Goal: Information Seeking & Learning: Learn about a topic

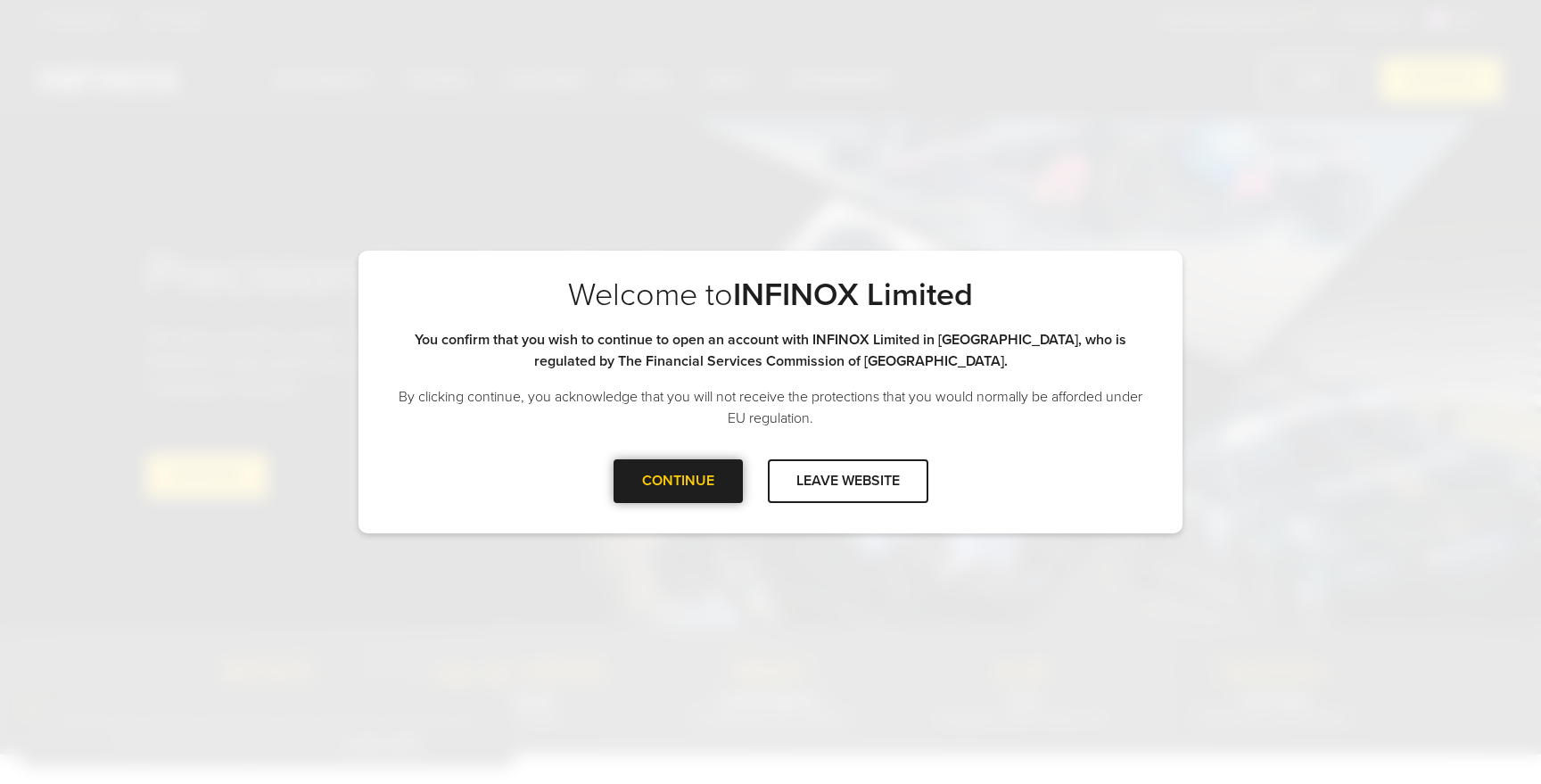
click at [677, 481] on div at bounding box center [677, 481] width 0 height 0
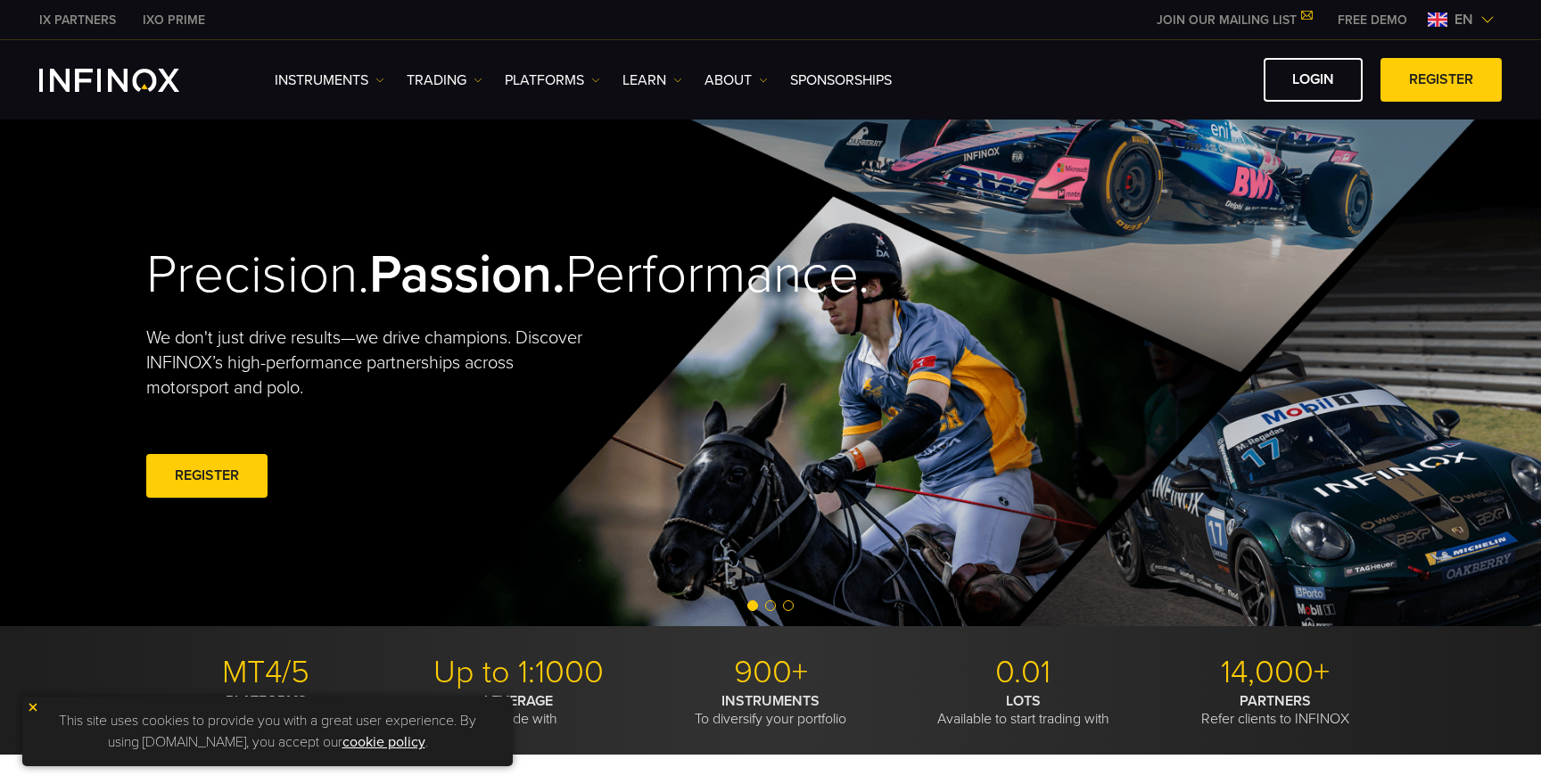
click at [31, 706] on img at bounding box center [32, 706] width 13 height 13
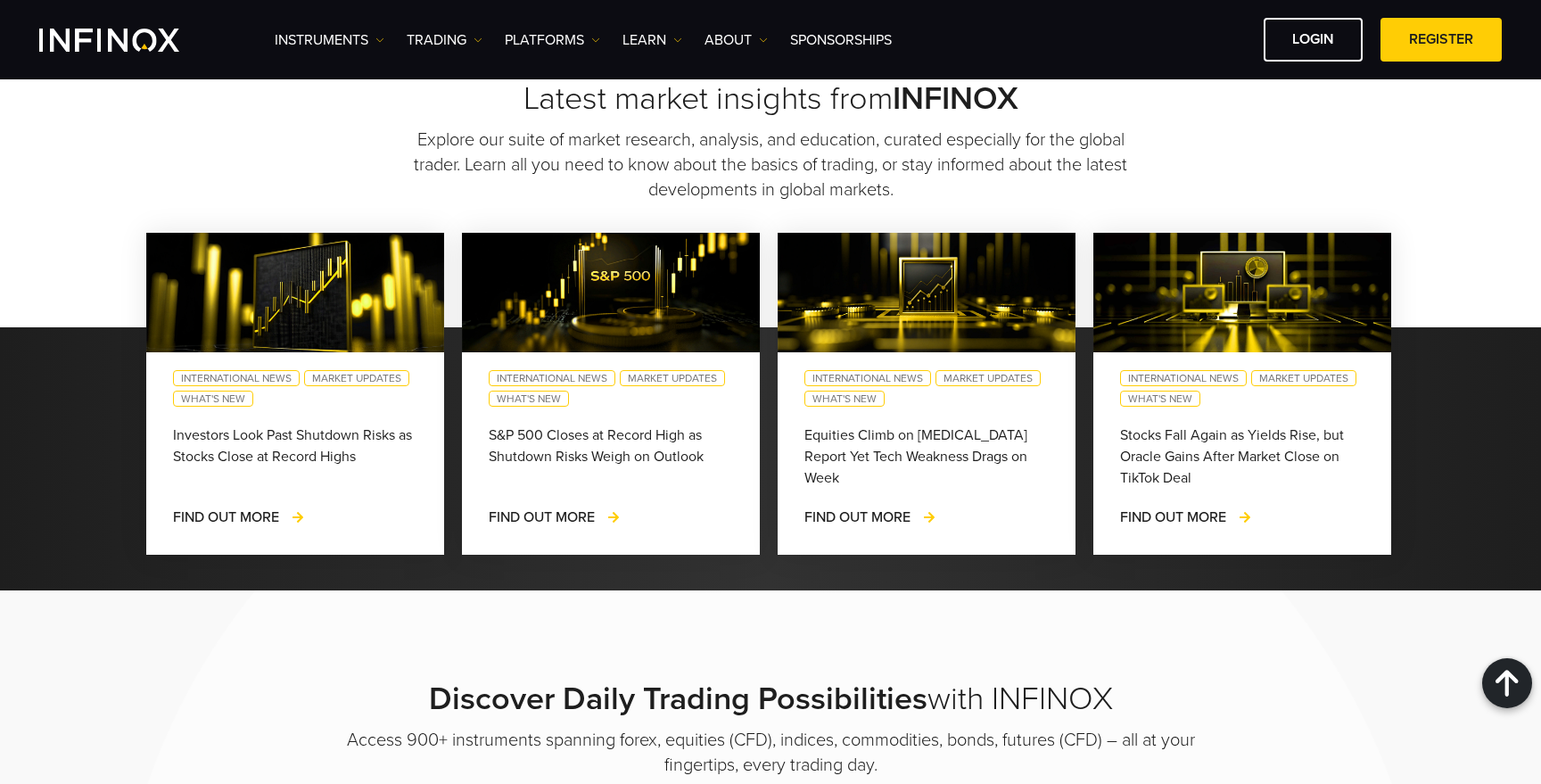
scroll to position [1436, 0]
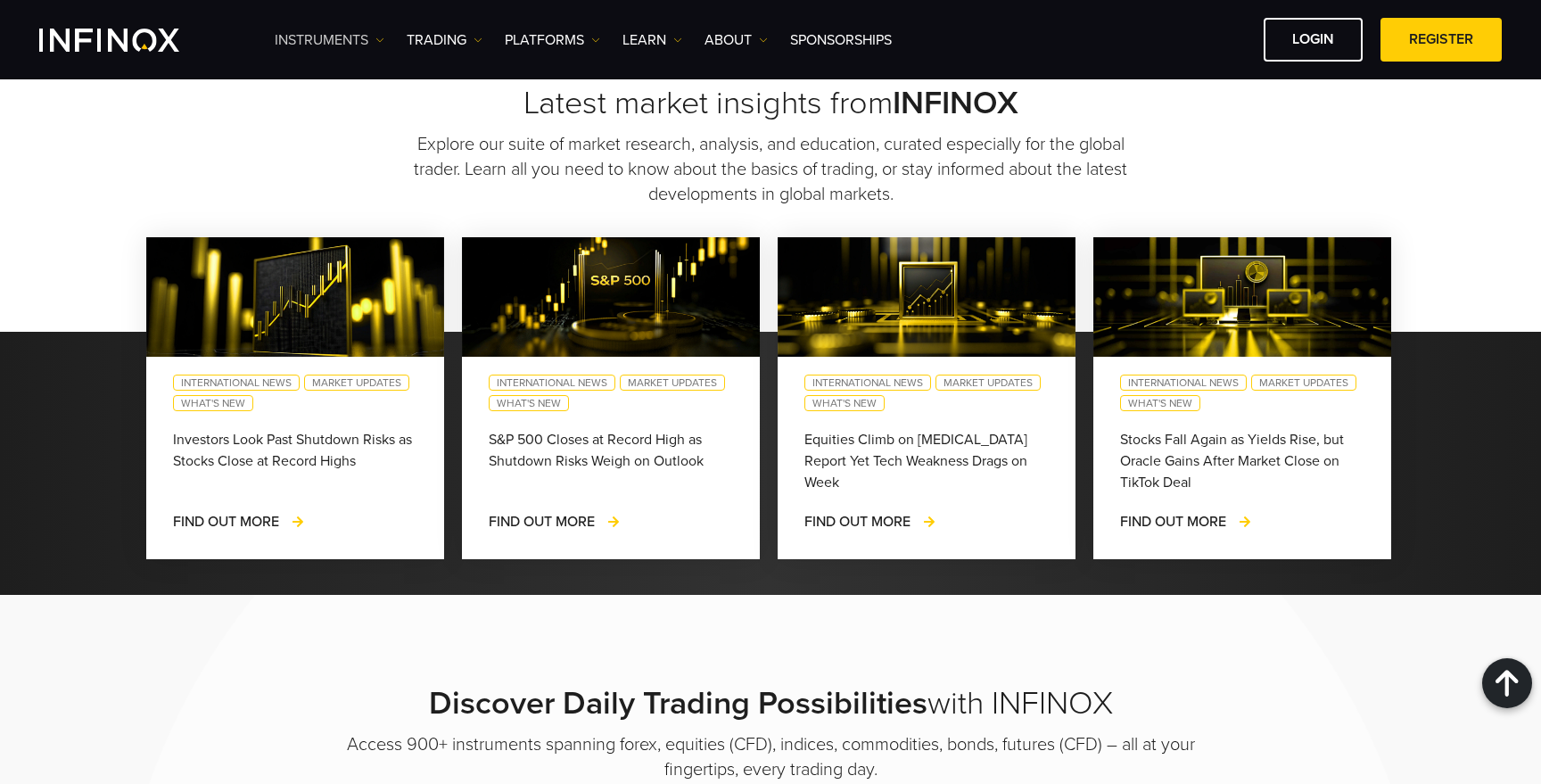
click at [347, 47] on link "Instruments" at bounding box center [330, 40] width 110 height 22
click at [333, 92] on link "Instruments" at bounding box center [352, 96] width 155 height 38
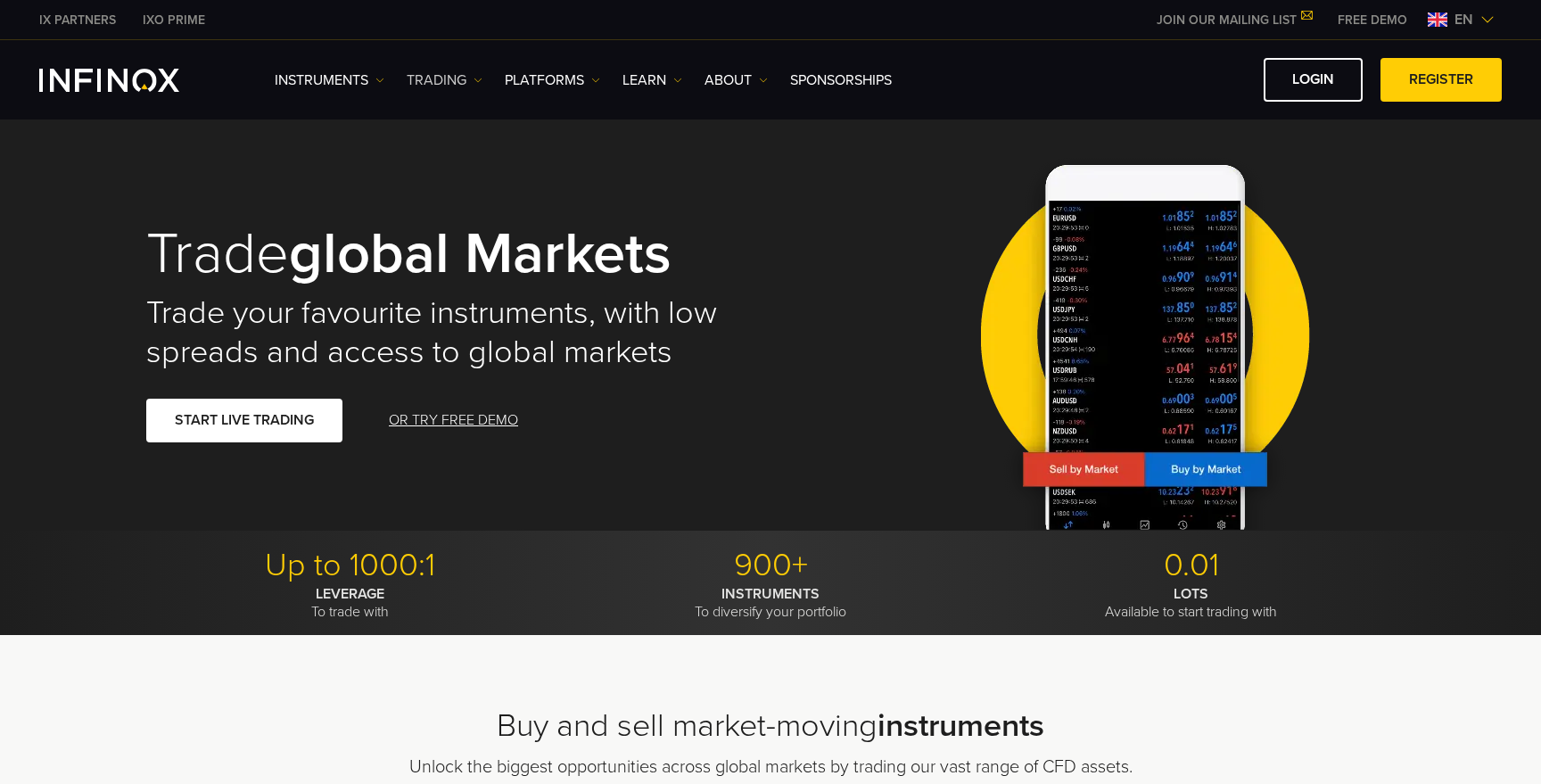
click at [452, 77] on link "TRADING" at bounding box center [444, 80] width 76 height 22
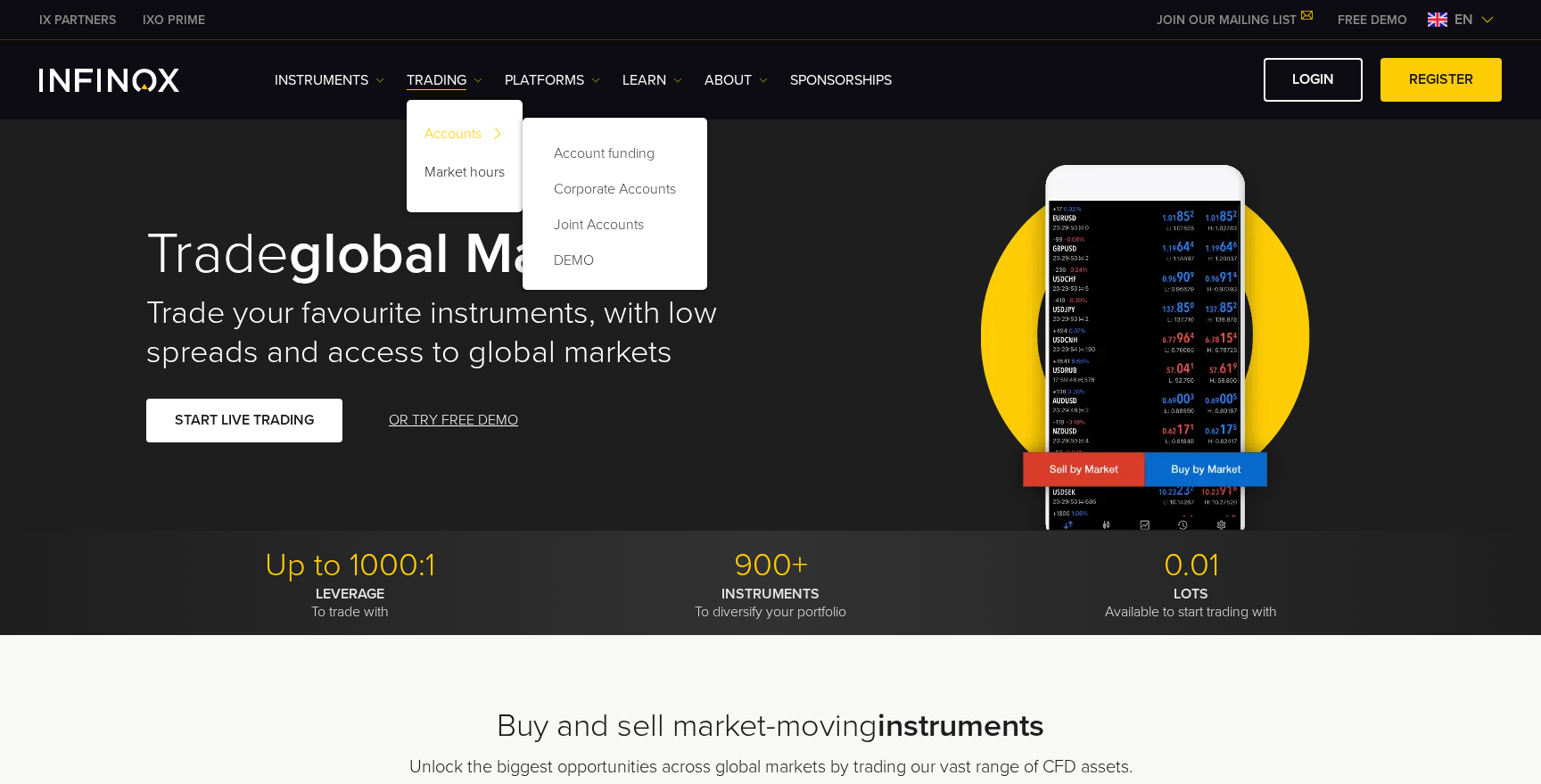
click at [442, 125] on link "Accounts" at bounding box center [464, 136] width 116 height 38
click at [603, 155] on link "Account funding" at bounding box center [615, 153] width 149 height 35
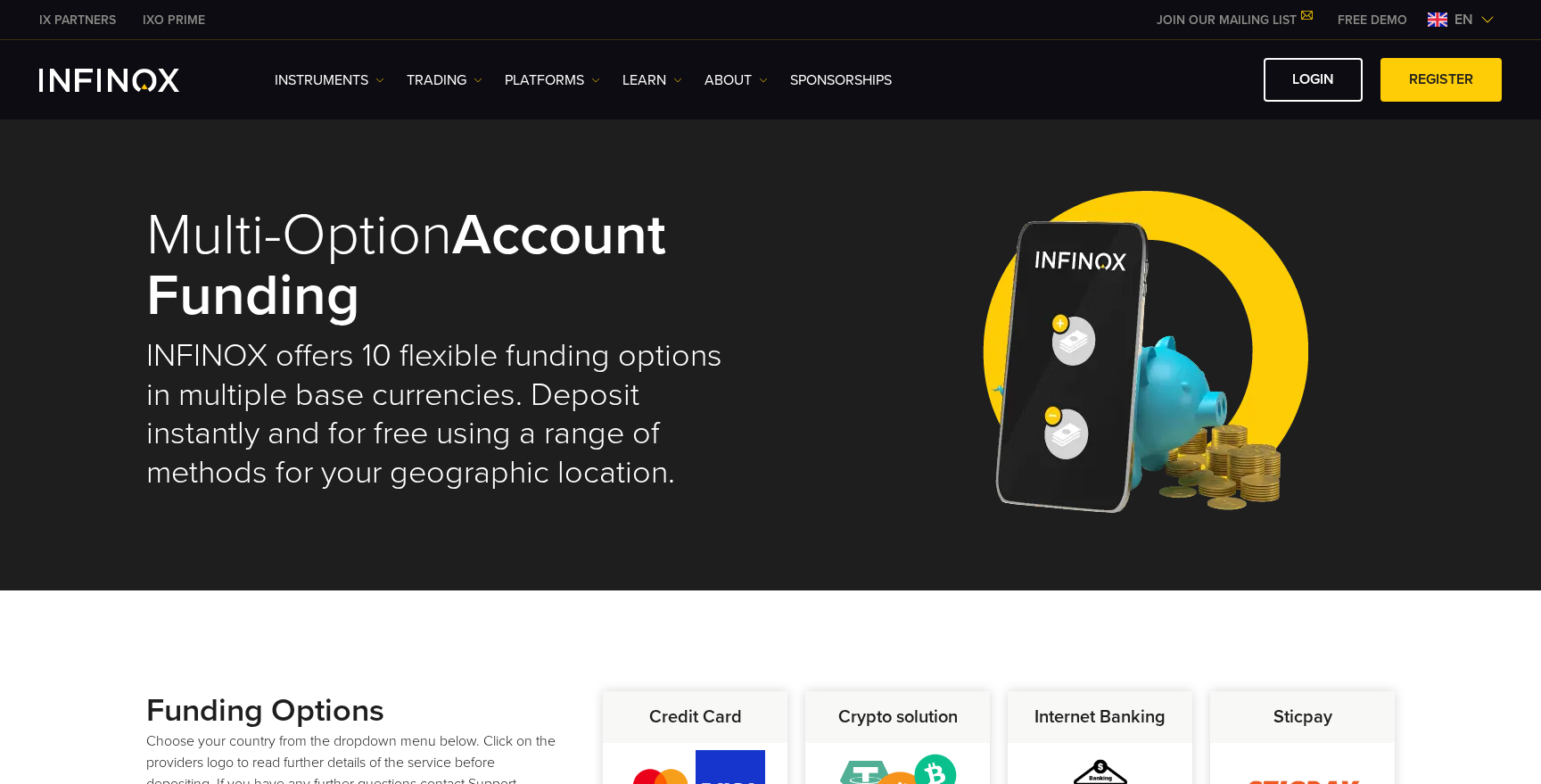
select select "***"
click at [325, 81] on link "Instruments" at bounding box center [330, 80] width 110 height 22
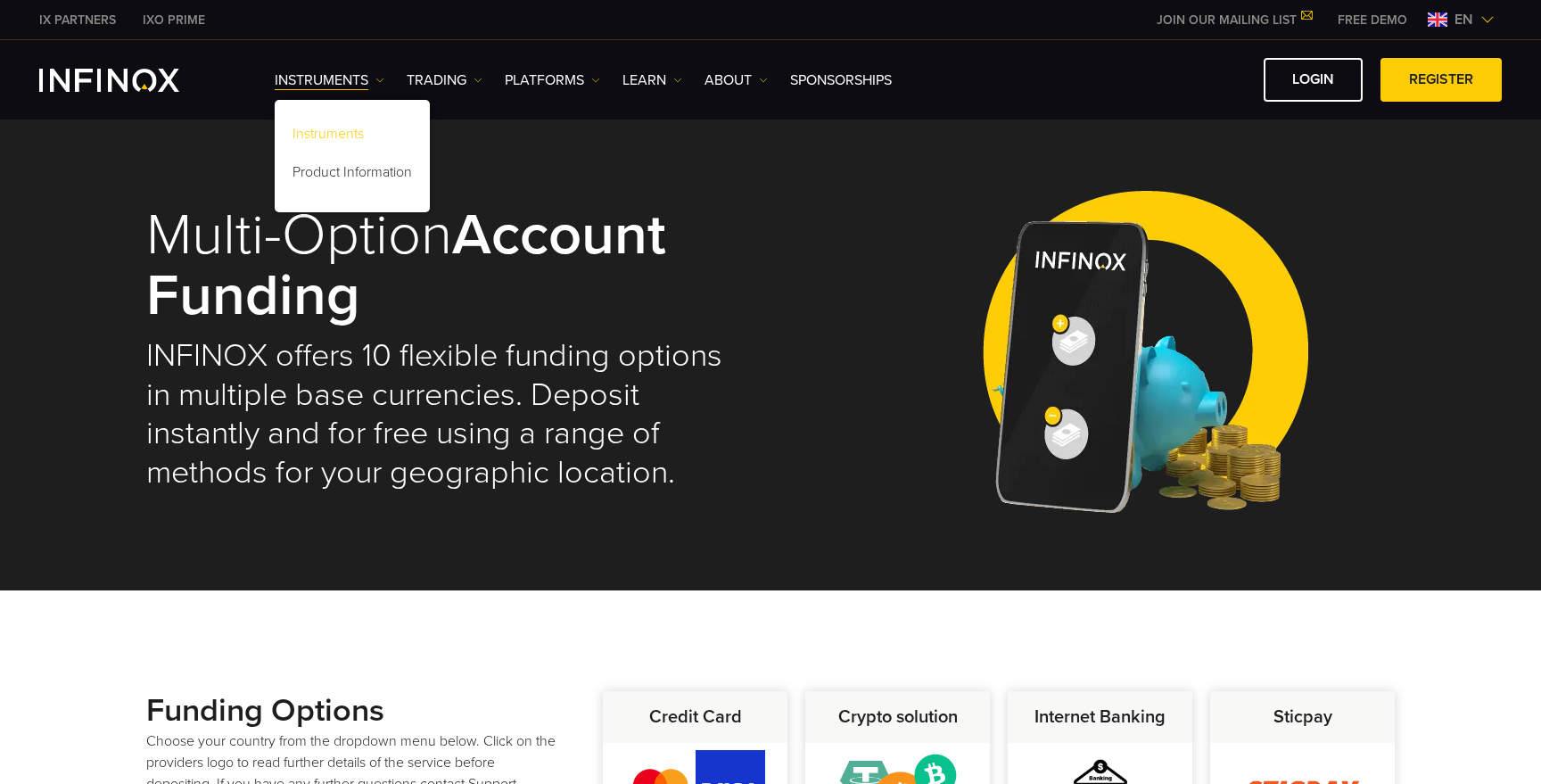
click at [326, 141] on link "Instruments" at bounding box center [352, 136] width 155 height 38
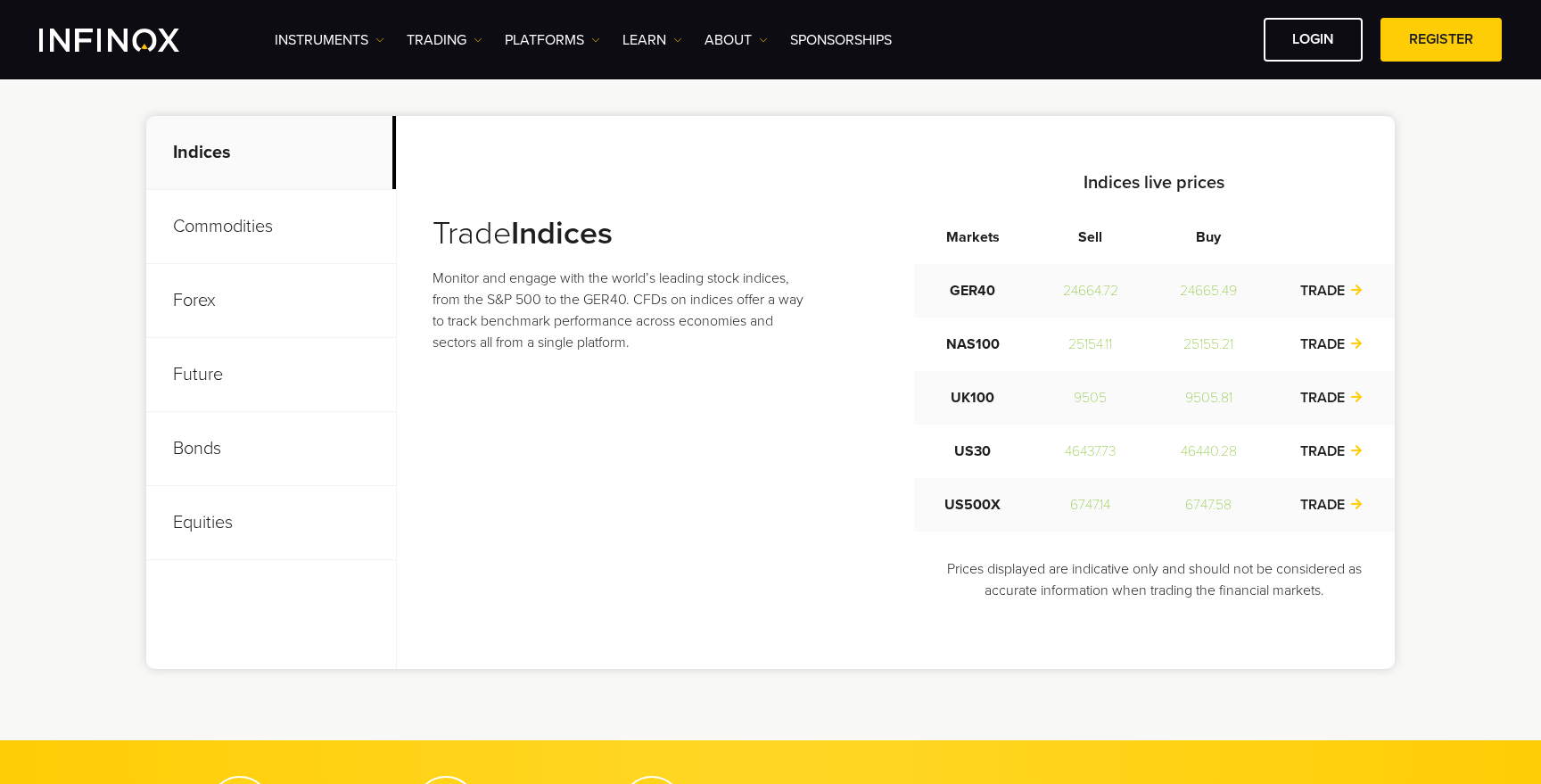
scroll to position [673, 0]
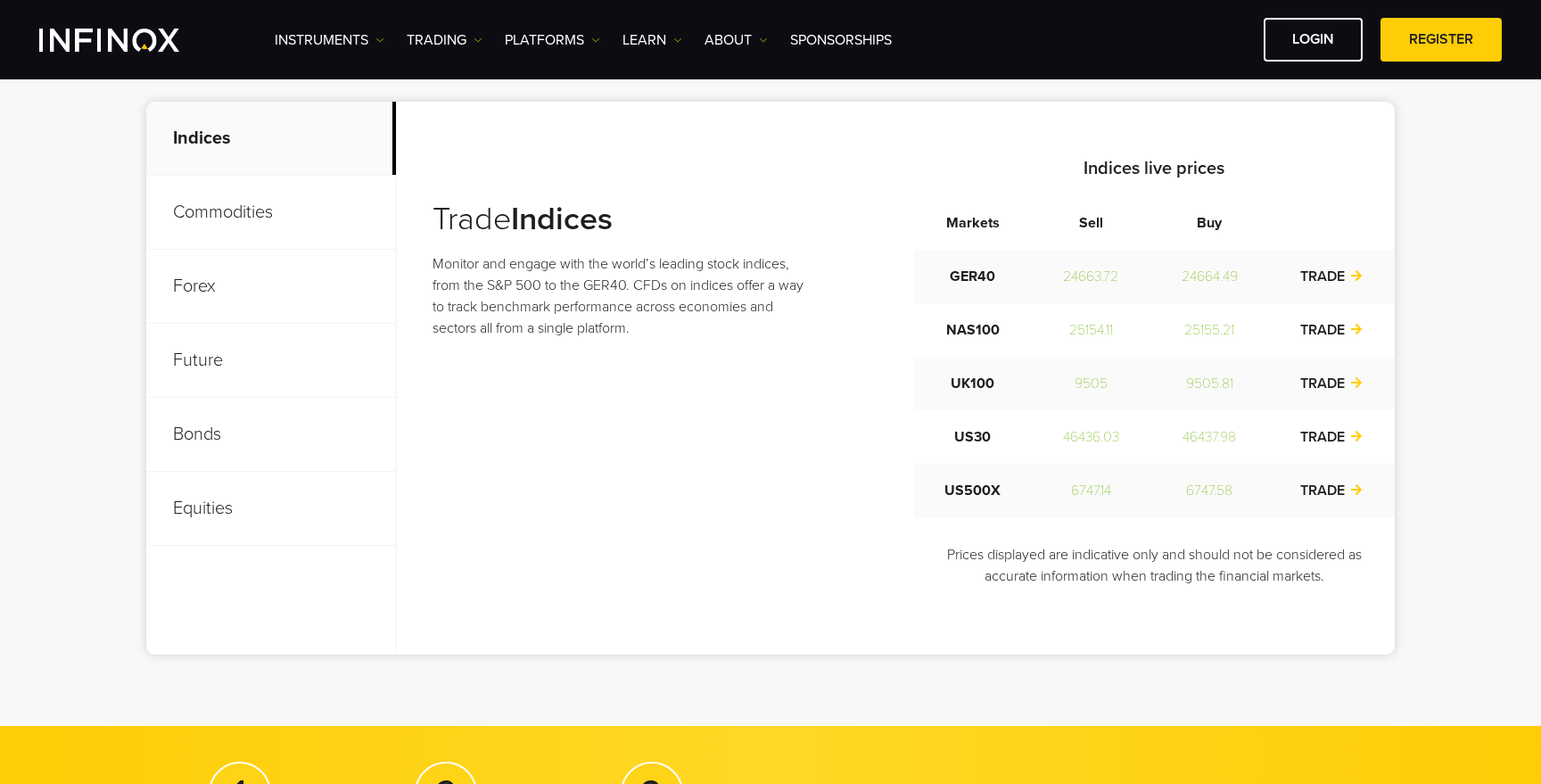
click at [211, 521] on p "Equities" at bounding box center [271, 508] width 249 height 74
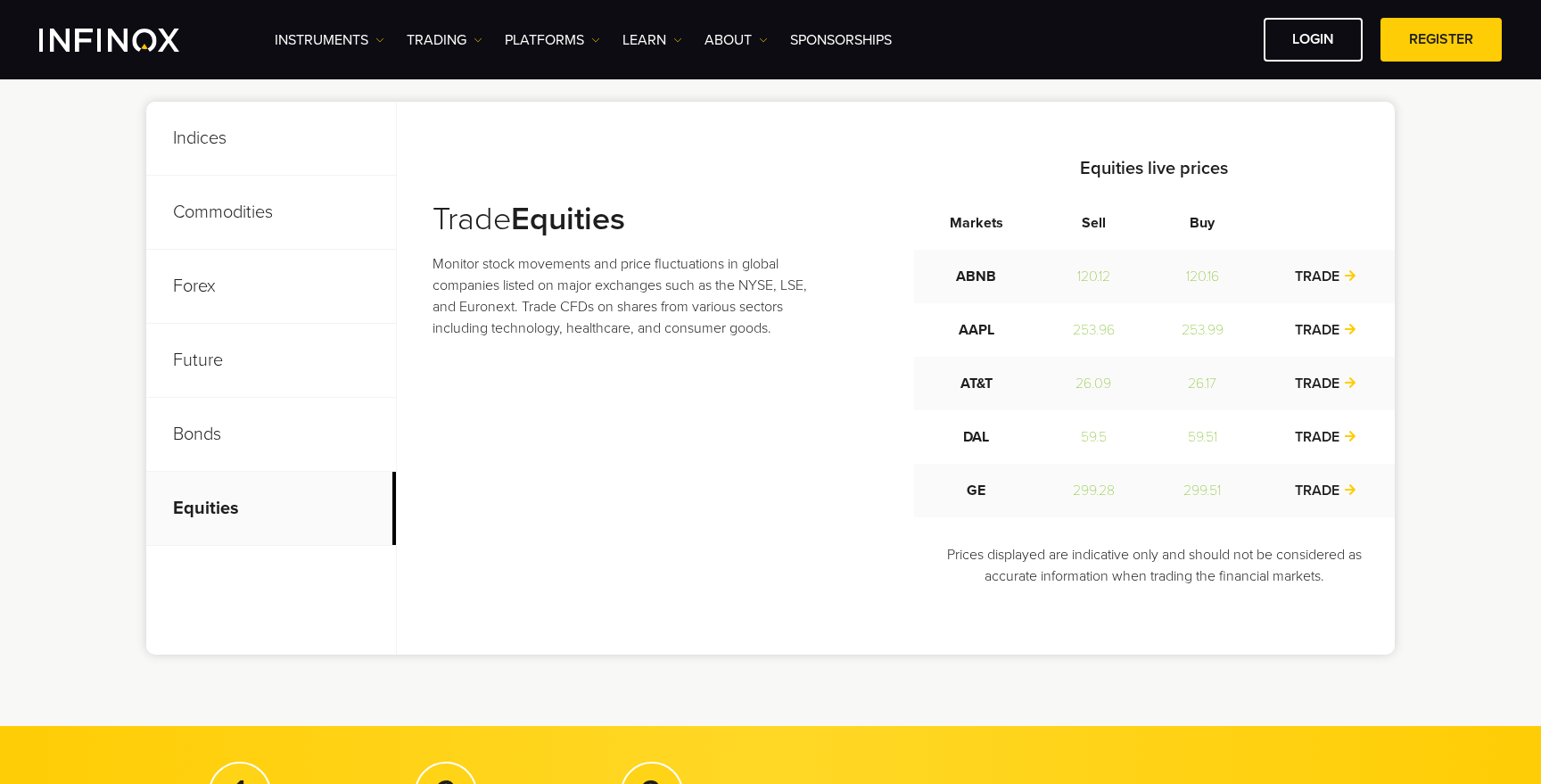
click at [224, 439] on p "Bonds" at bounding box center [271, 434] width 249 height 74
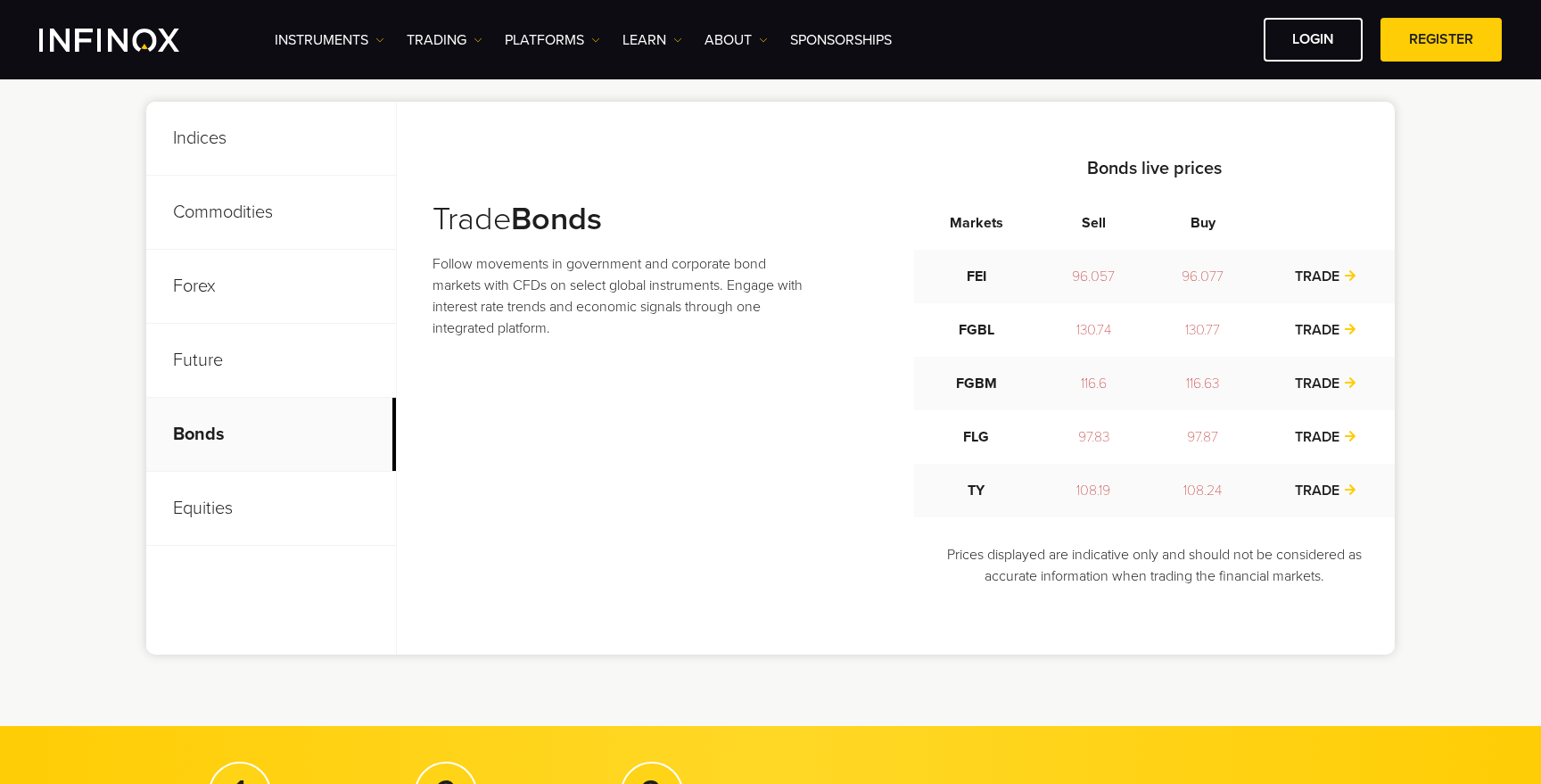
click at [204, 369] on p "Future" at bounding box center [271, 360] width 249 height 74
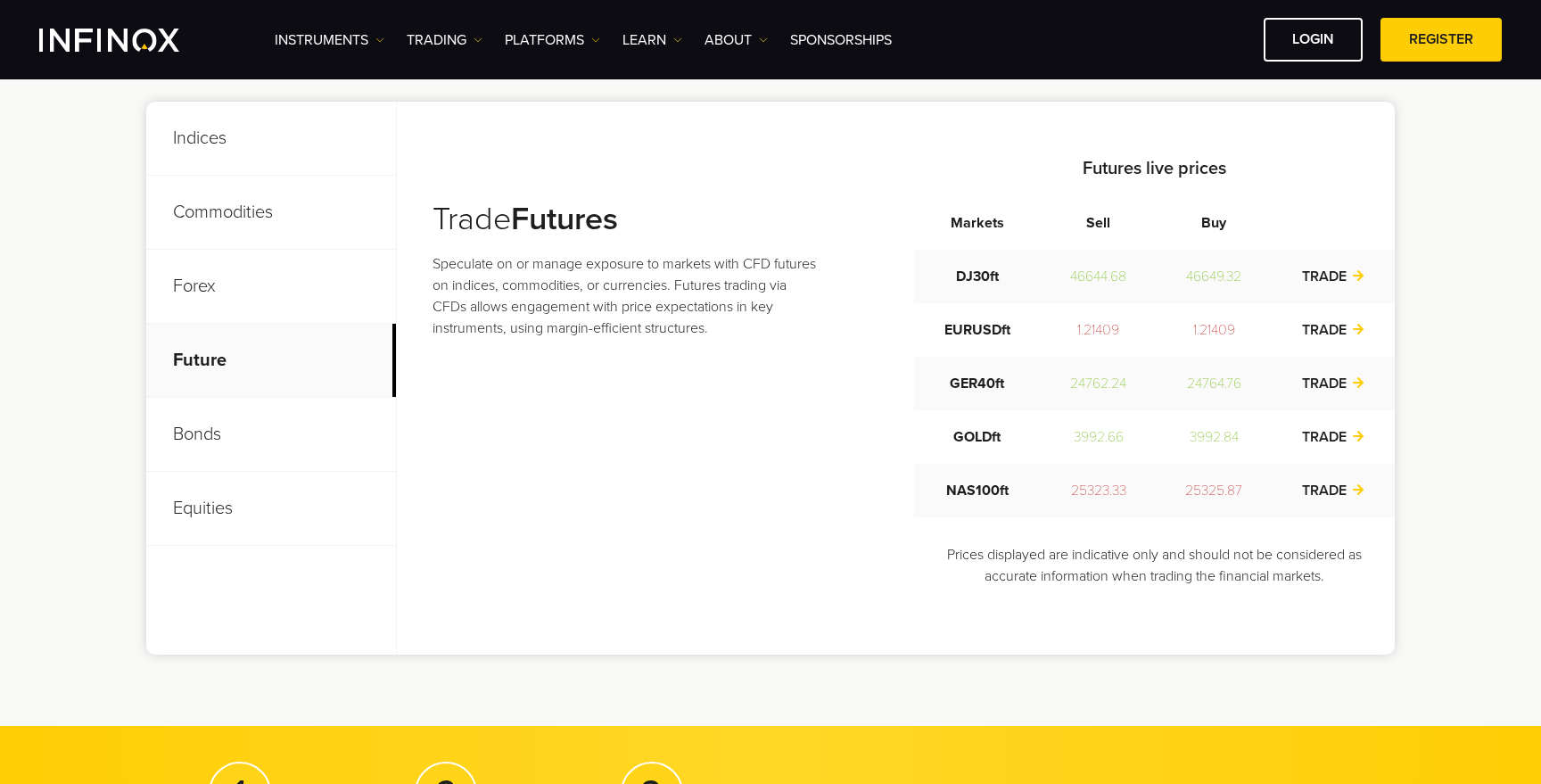
click at [212, 278] on p "Forex" at bounding box center [271, 286] width 249 height 74
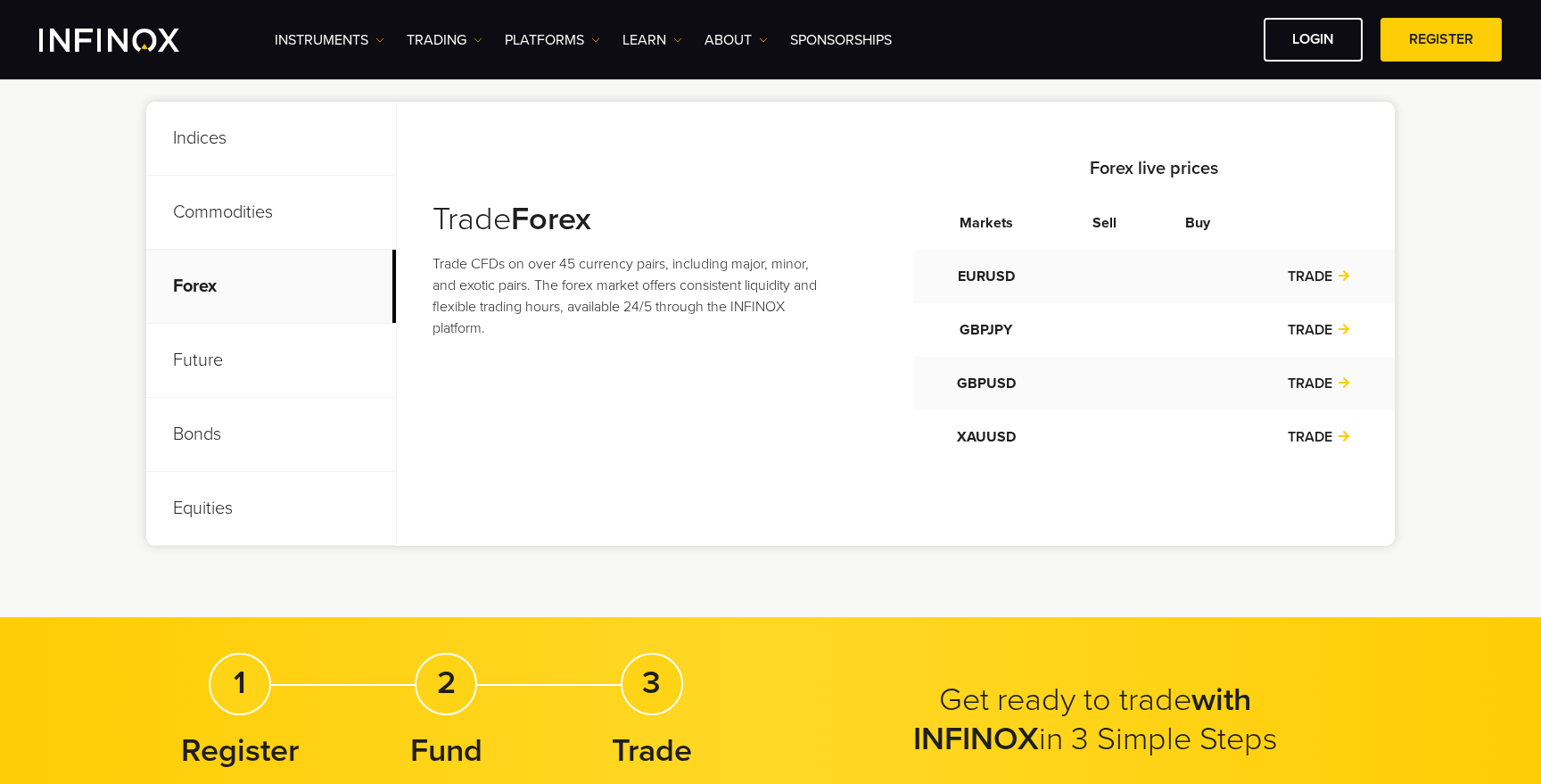
click at [266, 209] on p "Commodities" at bounding box center [271, 212] width 249 height 74
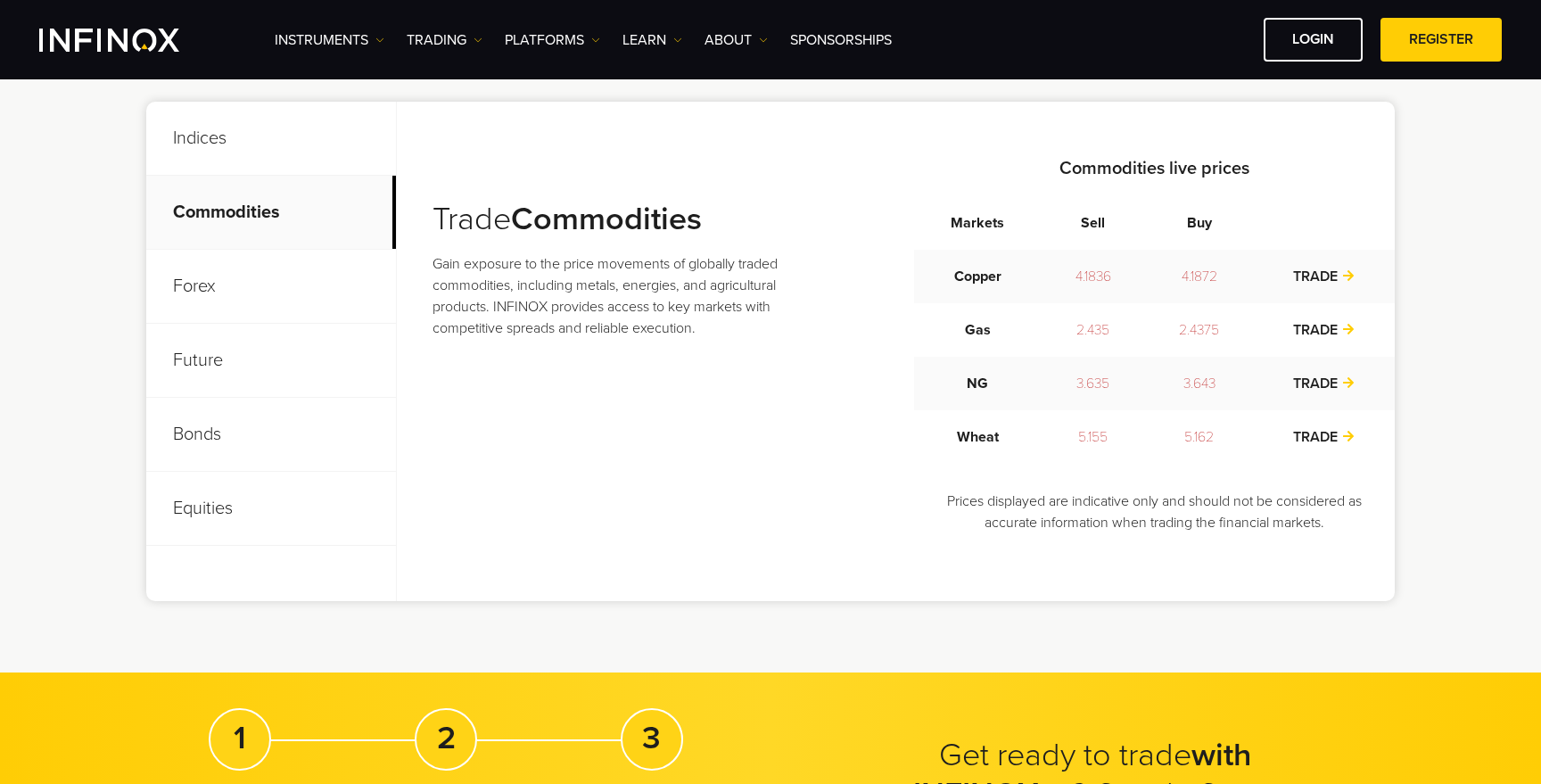
click at [229, 132] on p "Indices" at bounding box center [271, 138] width 249 height 74
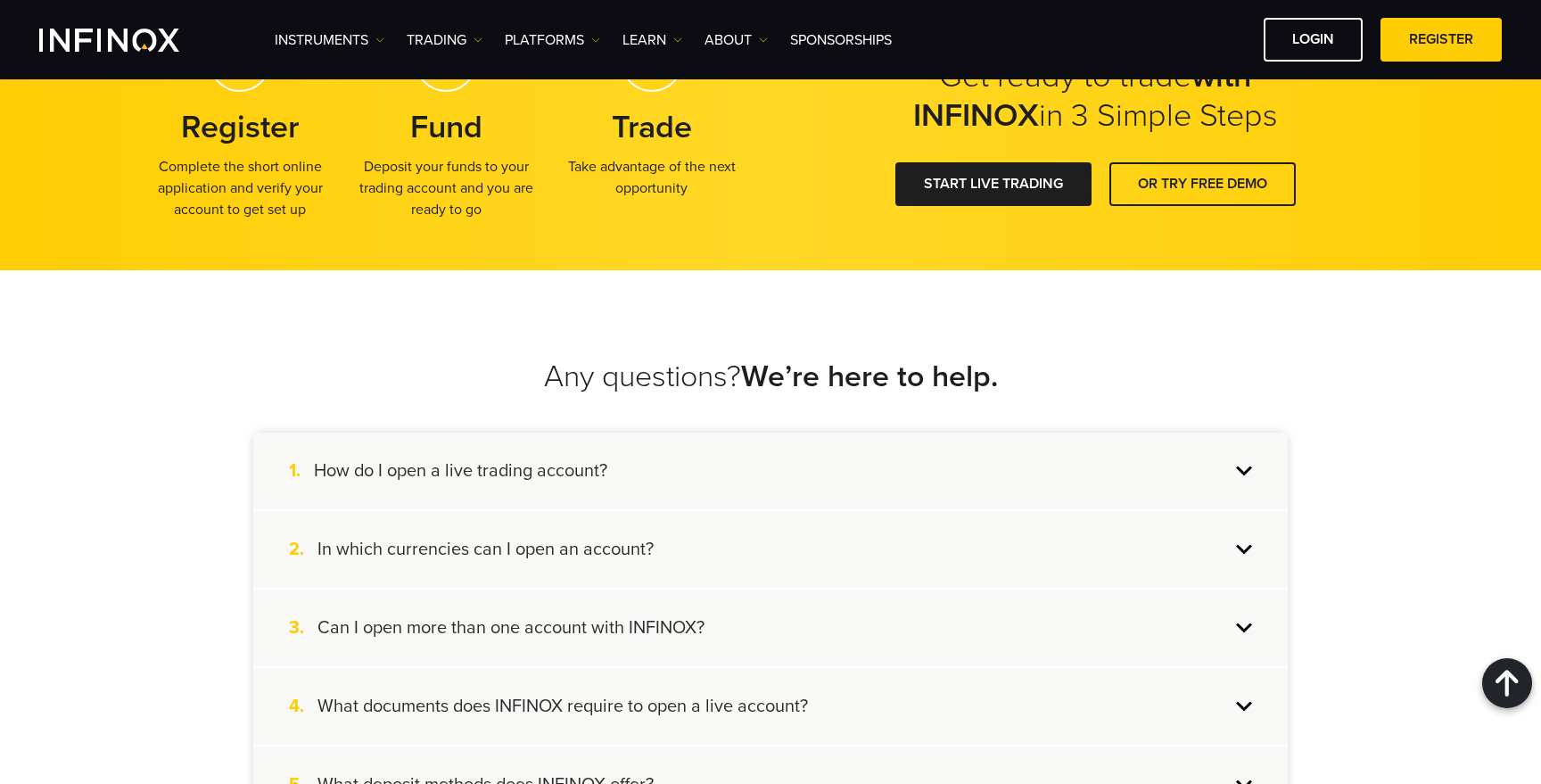
scroll to position [1399, 0]
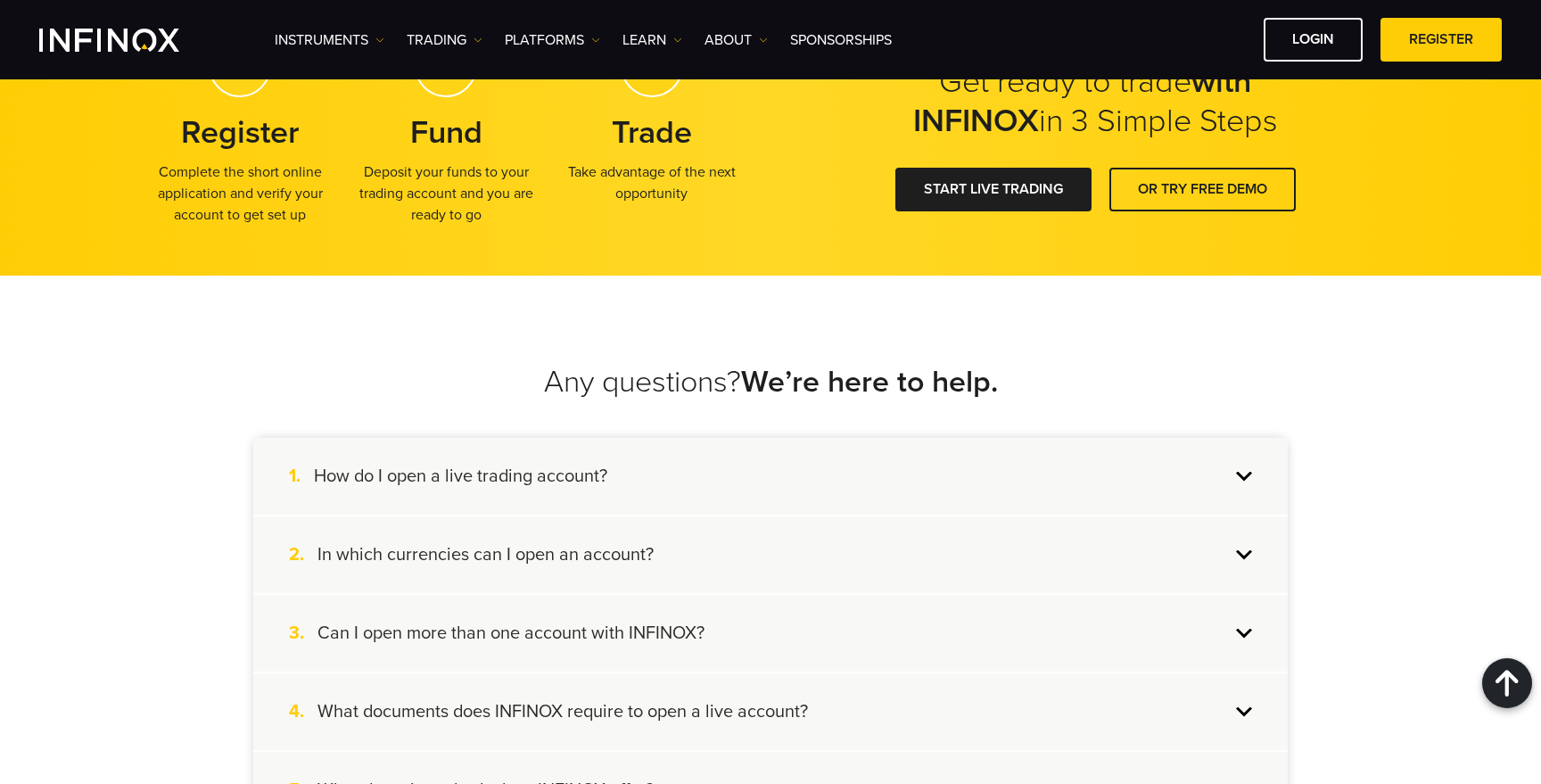
click at [665, 631] on h4 "Can I open more than one account with INFINOX?" at bounding box center [510, 633] width 387 height 24
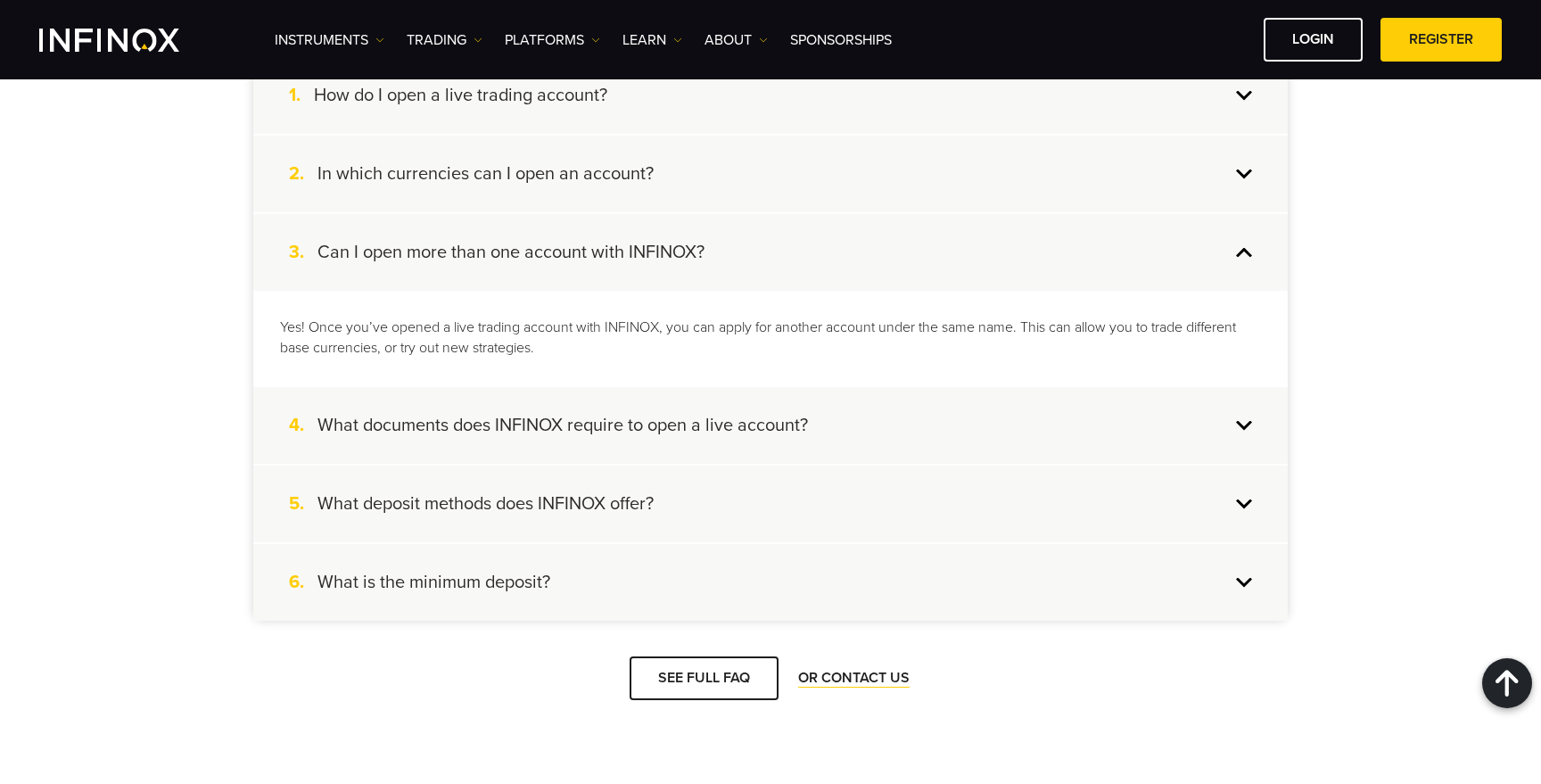
scroll to position [1803, 0]
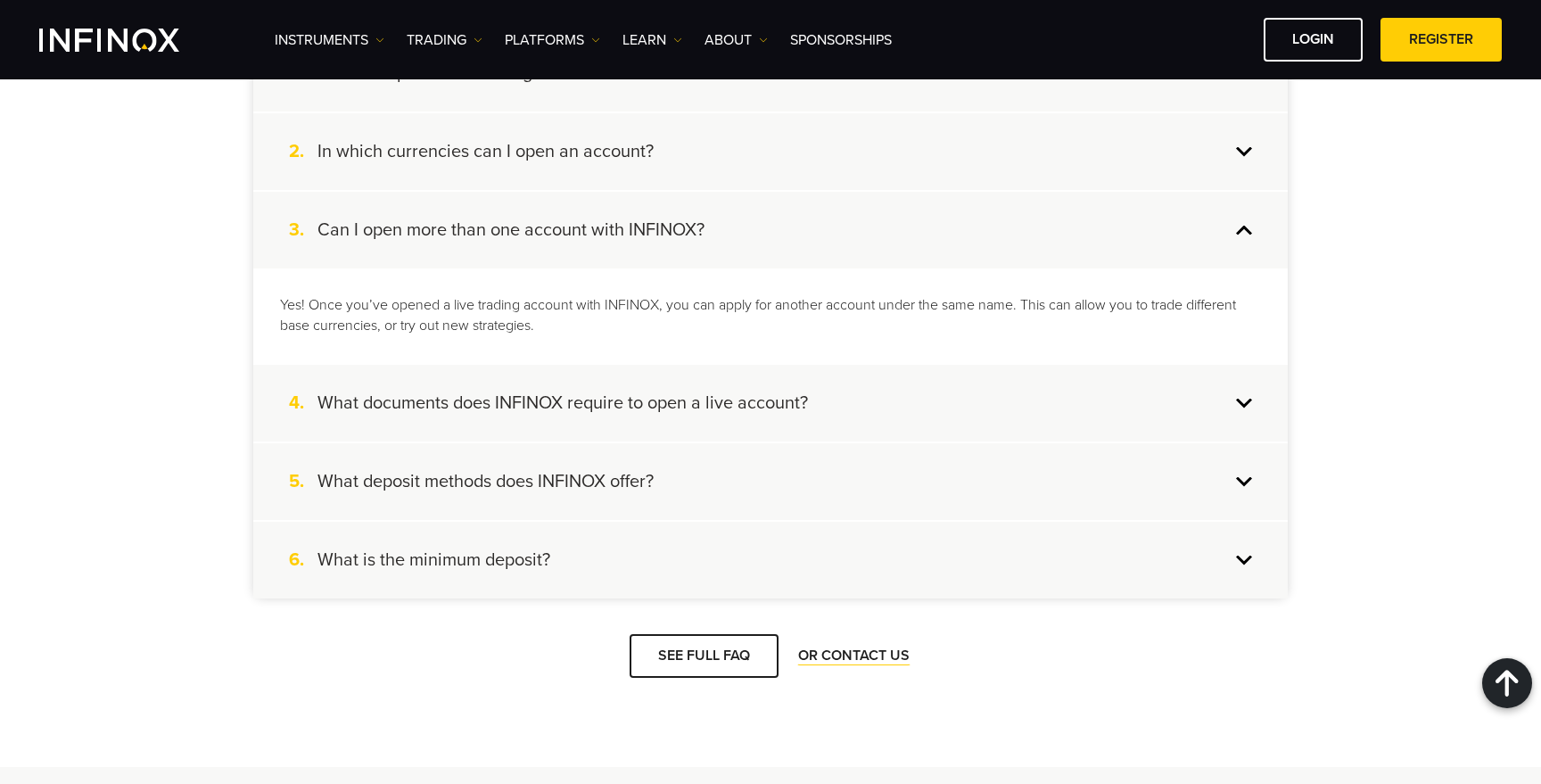
click at [614, 421] on div "4. What documents does INFINOX require to open a live account?" at bounding box center [770, 403] width 1035 height 77
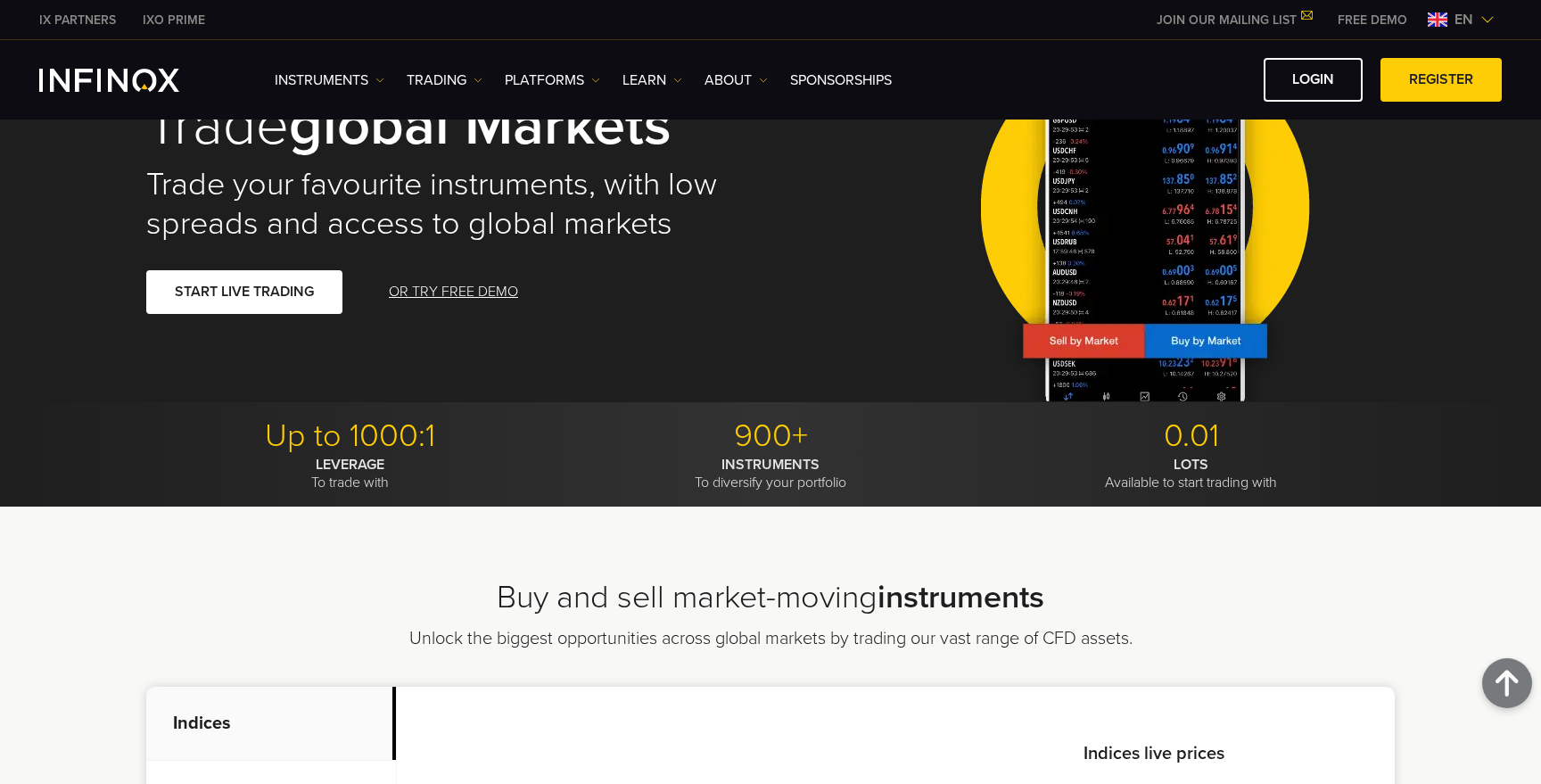
scroll to position [0, 0]
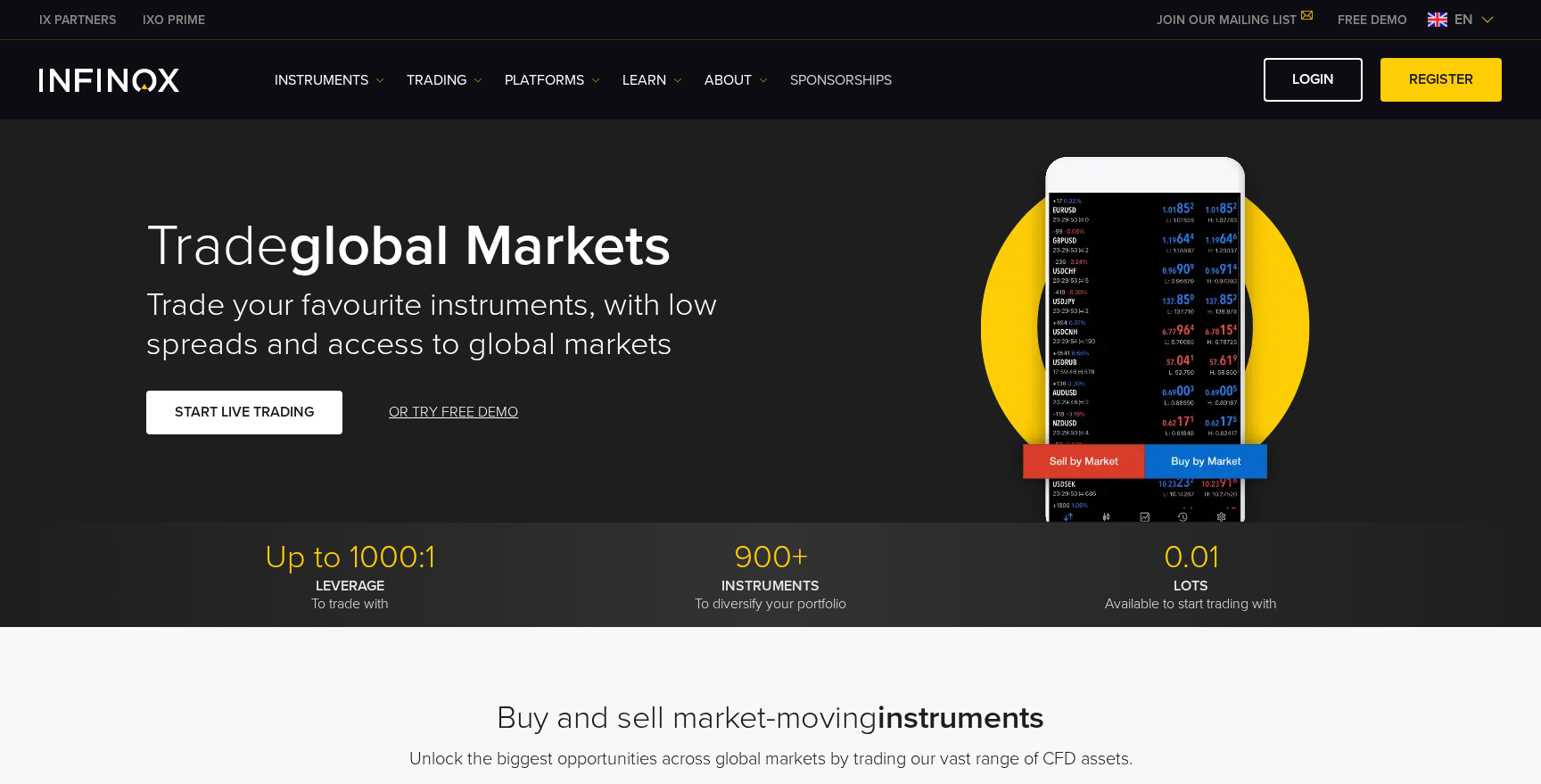
click at [835, 73] on link "SPONSORSHIPS" at bounding box center [841, 80] width 102 height 22
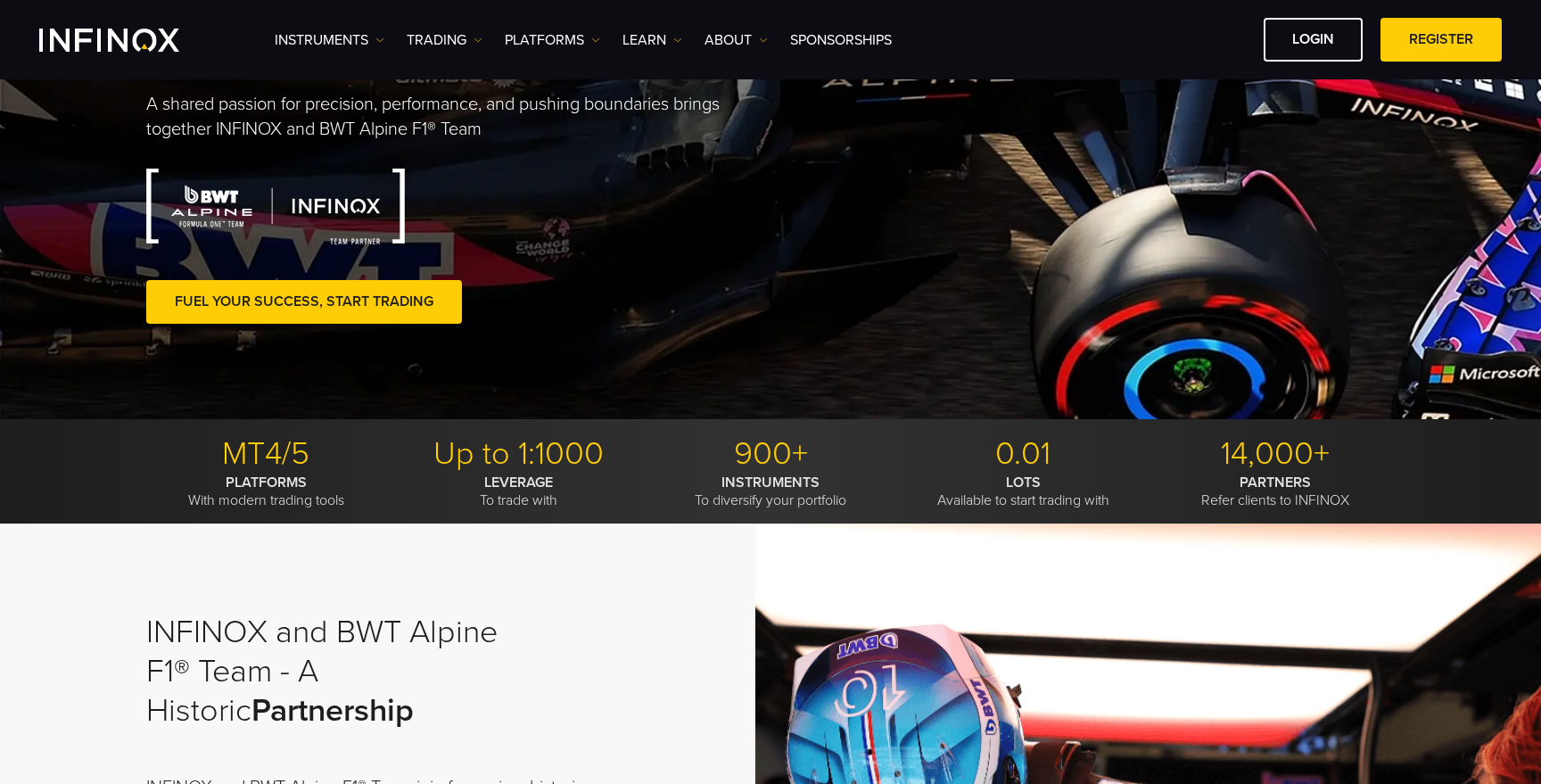
scroll to position [229, 0]
